Goal: Task Accomplishment & Management: Manage account settings

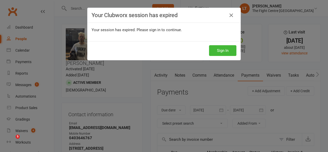
click at [219, 50] on button "Sign In" at bounding box center [222, 50] width 27 height 11
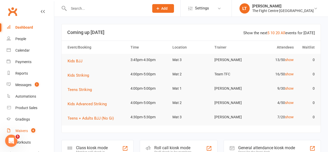
click at [20, 129] on div "Waivers" at bounding box center [21, 131] width 13 height 4
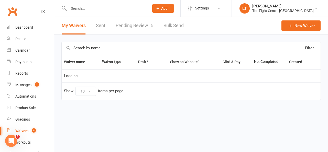
click at [129, 29] on link "Pending Review 6" at bounding box center [135, 26] width 38 height 18
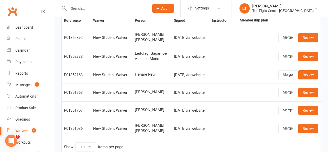
scroll to position [43, 0]
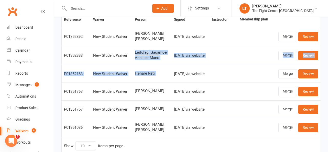
drag, startPoint x: 138, startPoint y: 50, endPoint x: 167, endPoint y: 69, distance: 35.4
click at [167, 69] on tbody "P01352892 New Student Waiver [PERSON_NAME] [PERSON_NAME] [DATE] via website Mer…" at bounding box center [191, 82] width 259 height 110
click at [172, 69] on td "[DATE] via website" at bounding box center [191, 74] width 38 height 18
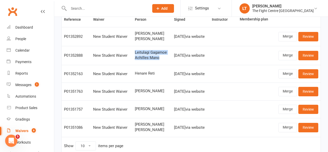
drag, startPoint x: 163, startPoint y: 57, endPoint x: 135, endPoint y: 47, distance: 29.3
click at [135, 47] on td "Leitulagi Gagamoe Achilles Mano" at bounding box center [152, 55] width 39 height 19
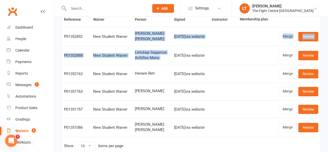
drag, startPoint x: 130, startPoint y: 33, endPoint x: 168, endPoint y: 52, distance: 43.0
click at [168, 52] on tbody "P01352892 New Student Waiver [PERSON_NAME] [PERSON_NAME] [DATE] via website Mer…" at bounding box center [191, 82] width 259 height 110
click at [172, 52] on td "[DATE] via website" at bounding box center [191, 55] width 38 height 19
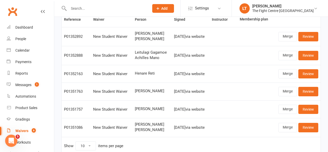
click at [173, 99] on td "[DATE] via website" at bounding box center [191, 92] width 38 height 18
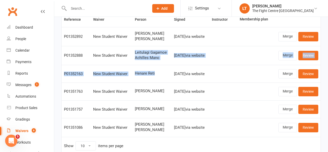
drag, startPoint x: 132, startPoint y: 53, endPoint x: 160, endPoint y: 74, distance: 34.6
click at [160, 74] on tbody "P01352892 New Student Waiver [PERSON_NAME] [PERSON_NAME] [DATE] via website Mer…" at bounding box center [191, 82] width 259 height 110
click at [160, 74] on span "Henare Reti" at bounding box center [152, 73] width 35 height 4
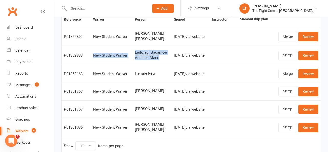
drag, startPoint x: 157, startPoint y: 58, endPoint x: 128, endPoint y: 46, distance: 30.7
click at [128, 46] on tr "P01352888 New Student Waiver Leitulagi Gagamoe Achilles Mano [DATE] via website…" at bounding box center [191, 55] width 259 height 19
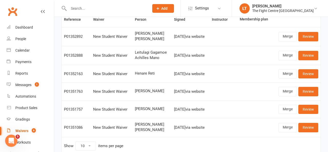
click at [186, 54] on div "[DATE] via website" at bounding box center [190, 56] width 33 height 4
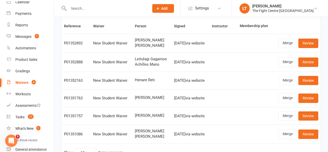
scroll to position [52, 0]
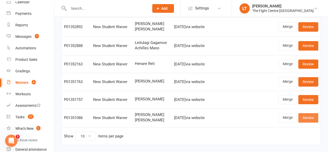
click at [310, 120] on link "Review" at bounding box center [309, 117] width 20 height 9
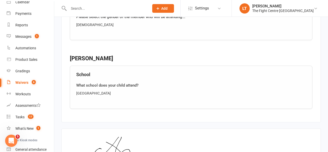
scroll to position [648, 0]
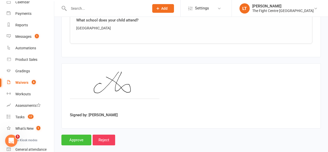
click at [68, 135] on input "Approve" at bounding box center [76, 140] width 30 height 11
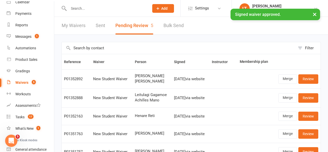
scroll to position [48, 0]
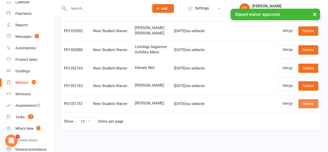
click at [313, 104] on link "Review" at bounding box center [309, 103] width 20 height 9
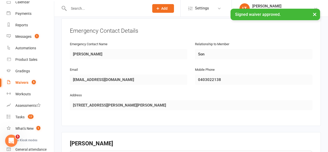
scroll to position [385, 0]
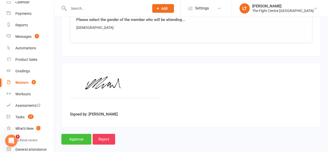
click at [75, 134] on input "Approve" at bounding box center [76, 139] width 30 height 11
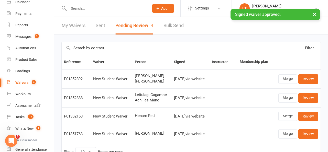
scroll to position [30, 0]
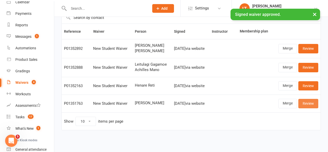
click at [311, 105] on link "Review" at bounding box center [309, 103] width 20 height 9
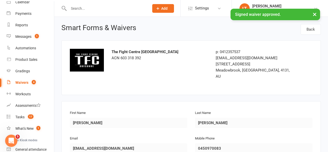
scroll to position [385, 0]
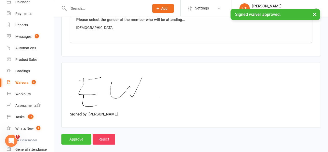
click at [71, 134] on input "Approve" at bounding box center [76, 139] width 30 height 11
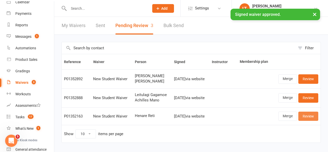
click at [311, 118] on link "Review" at bounding box center [309, 116] width 20 height 9
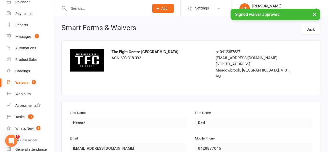
scroll to position [385, 0]
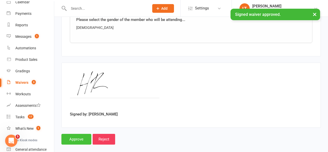
click at [71, 134] on input "Approve" at bounding box center [76, 139] width 30 height 11
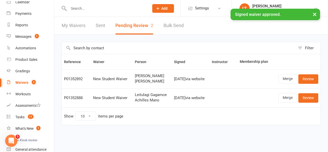
click at [316, 12] on button "×" at bounding box center [314, 14] width 9 height 11
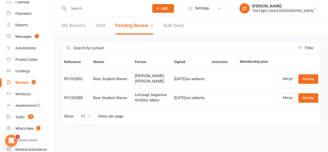
click at [82, 10] on input "text" at bounding box center [106, 8] width 79 height 7
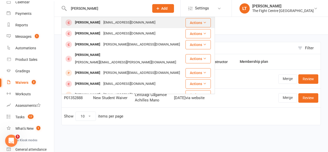
type input "[PERSON_NAME]"
click at [109, 26] on div "[EMAIL_ADDRESS][DOMAIN_NAME]" at bounding box center [129, 22] width 55 height 7
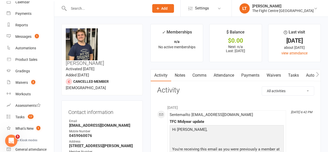
click at [272, 75] on link "Waivers" at bounding box center [274, 76] width 22 height 12
